Goal: Task Accomplishment & Management: Manage account settings

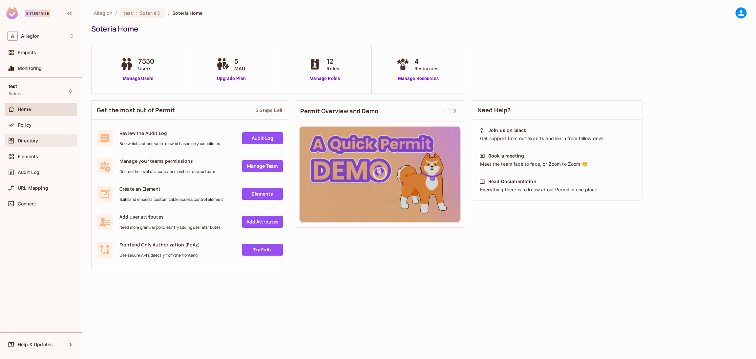
click at [32, 140] on span "Directory" at bounding box center [28, 140] width 20 height 5
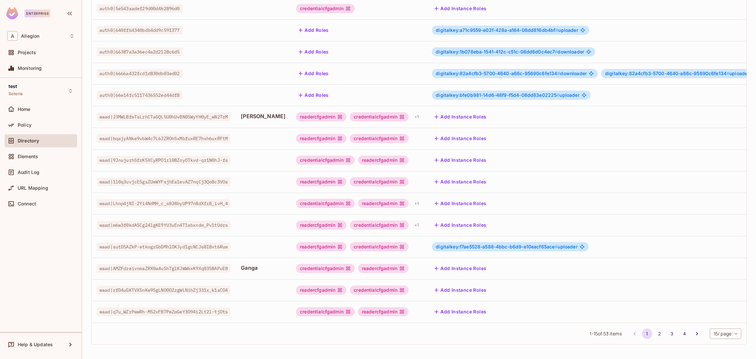
scroll to position [107, 0]
click at [654, 334] on button "2" at bounding box center [659, 334] width 11 height 11
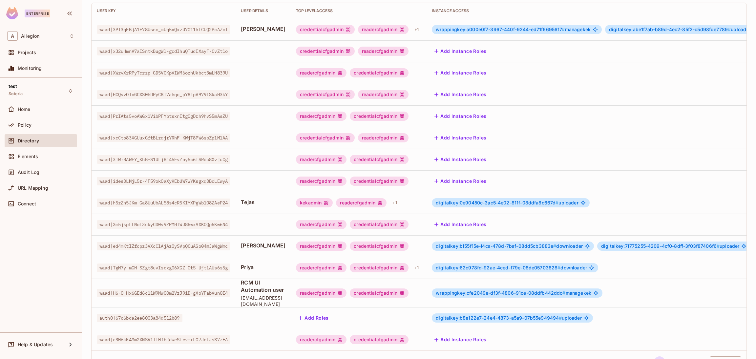
scroll to position [114, 0]
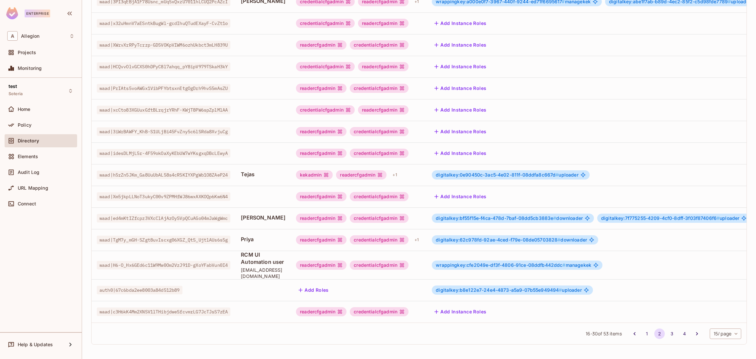
click at [617, 235] on div "digitalkey:62c978fd-92ae-4ced-f79e-08de05703828 # downloader" at bounding box center [605, 239] width 347 height 9
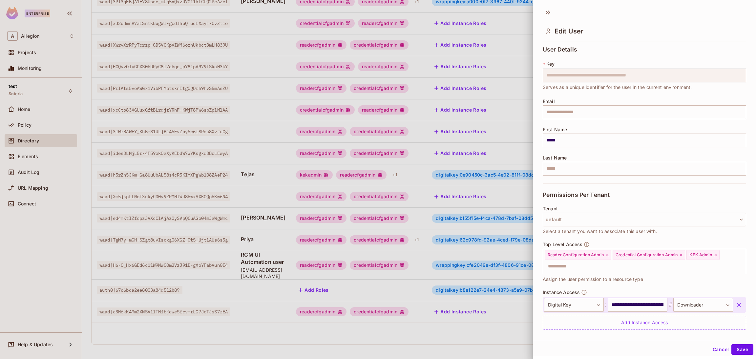
click at [617, 232] on span "Select a tenant you want to associate this user with." at bounding box center [600, 231] width 114 height 7
click at [714, 256] on icon at bounding box center [715, 255] width 3 height 3
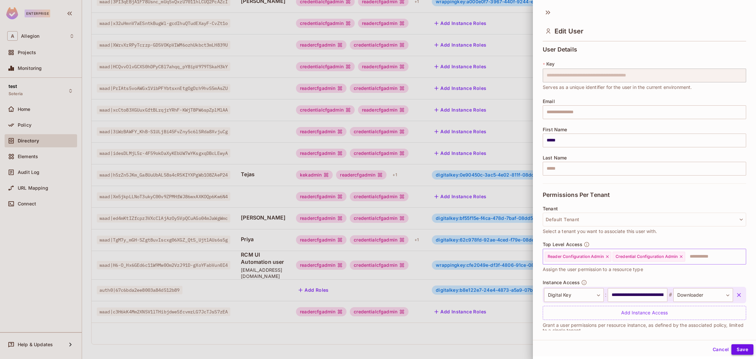
click at [734, 348] on button "Save" at bounding box center [743, 349] width 22 height 11
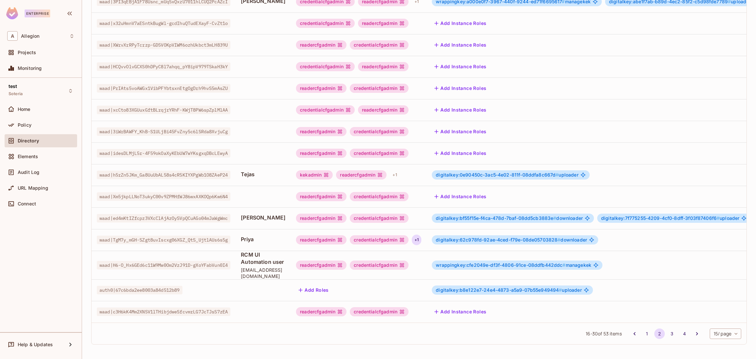
click at [421, 235] on div "+ 1" at bounding box center [417, 240] width 10 height 11
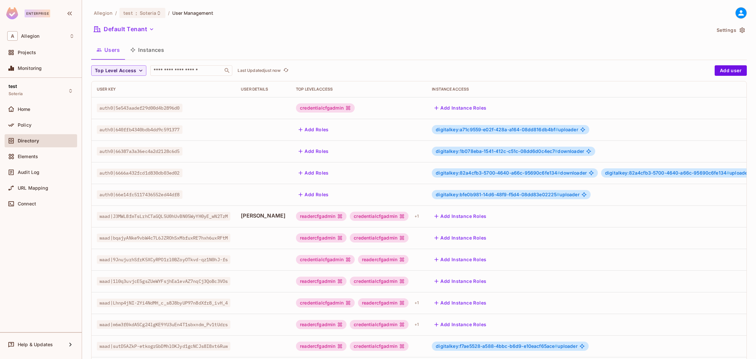
scroll to position [107, 0]
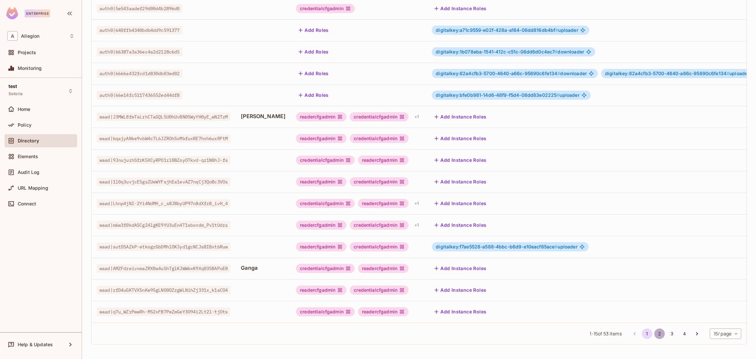
click at [654, 332] on button "2" at bounding box center [659, 334] width 11 height 11
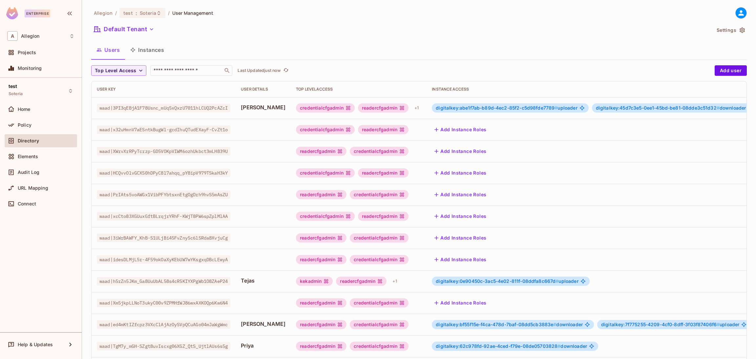
scroll to position [114, 0]
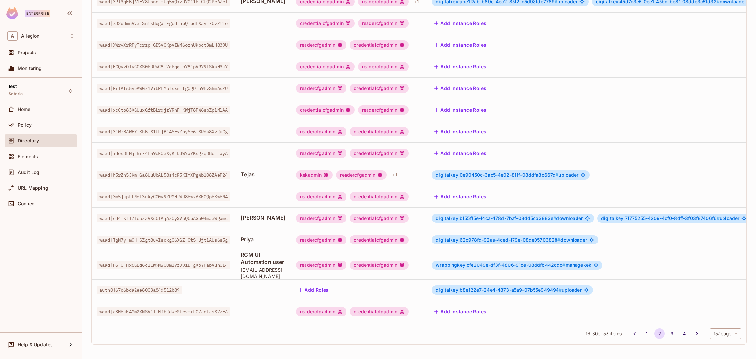
click at [450, 233] on td "digitalkey:62c978fd-92ae-4ced-f79e-08de05703828 # downloader" at bounding box center [602, 240] width 351 height 22
click at [625, 235] on div "digitalkey:62c978fd-92ae-4ced-f79e-08de05703828 # downloader" at bounding box center [602, 239] width 341 height 9
click at [625, 230] on body "Enterprise A Allegion Projects Monitoring test Soteria Home Policy Directory El…" at bounding box center [378, 179] width 756 height 359
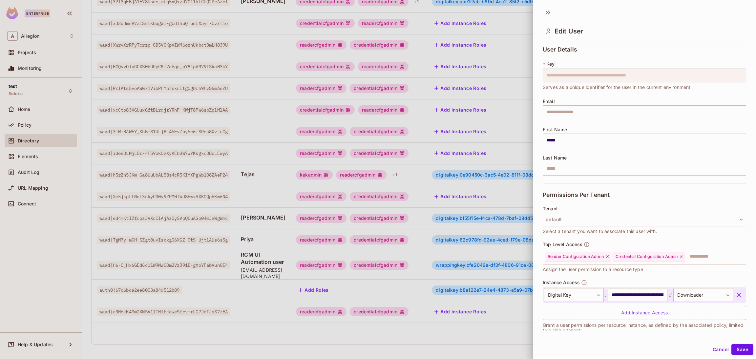
click at [625, 230] on span "Select a tenant you want to associate this user with." at bounding box center [600, 231] width 114 height 7
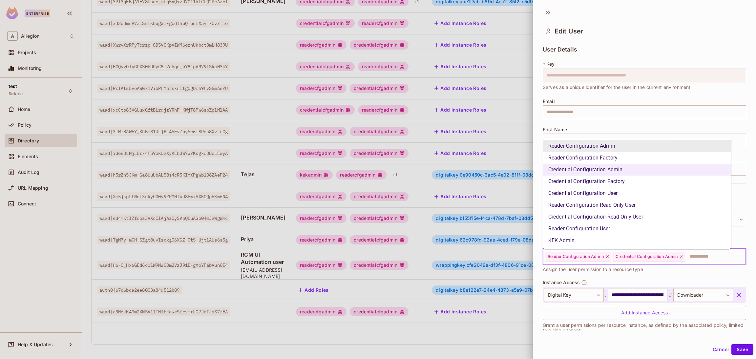
click at [696, 259] on input "text" at bounding box center [710, 256] width 48 height 13
click at [592, 240] on li "KEK Admin" at bounding box center [637, 241] width 188 height 12
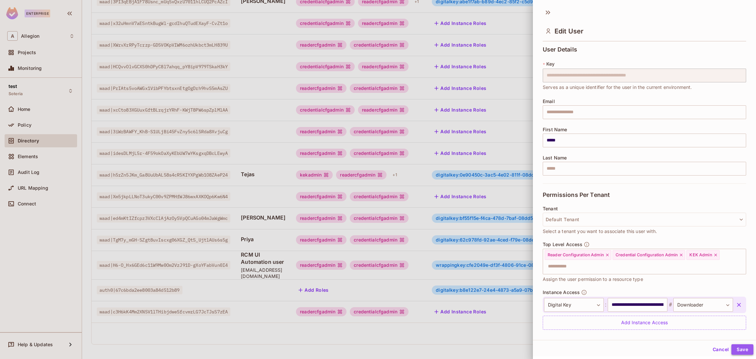
click at [732, 348] on button "Save" at bounding box center [743, 349] width 22 height 11
